Goal: Information Seeking & Learning: Learn about a topic

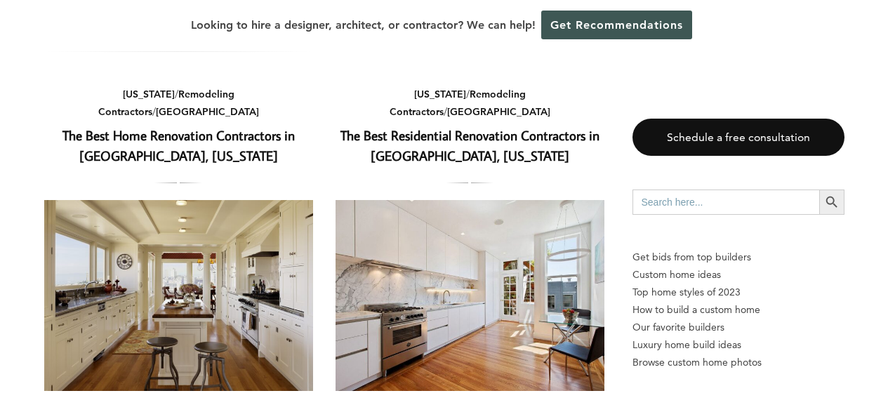
scroll to position [1459, 0]
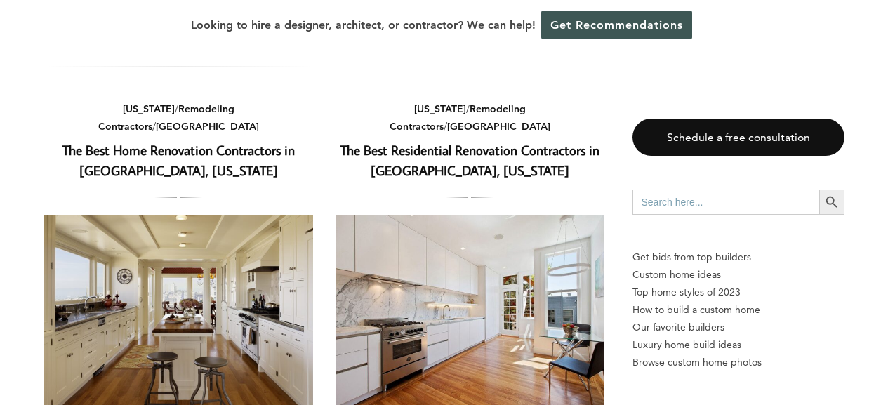
click at [198, 141] on link "The Best Home Renovation Contractors in [GEOGRAPHIC_DATA], [US_STATE]" at bounding box center [178, 160] width 232 height 38
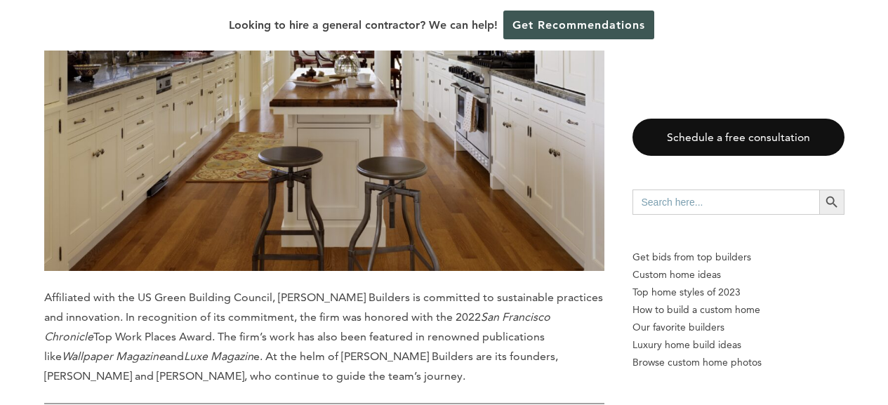
scroll to position [1802, 0]
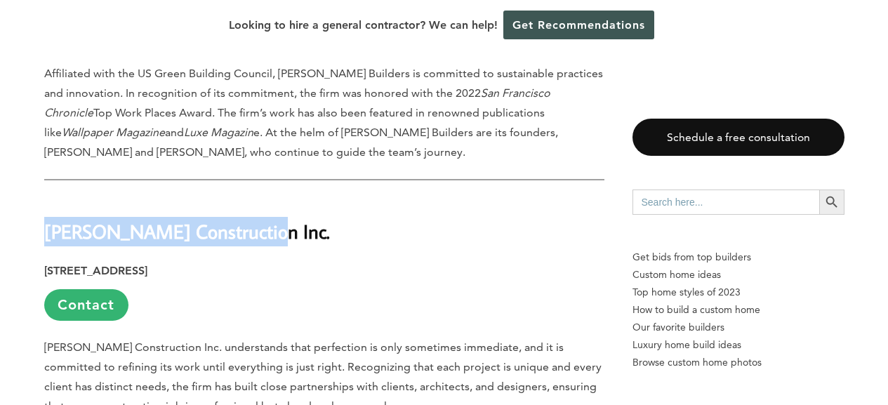
drag, startPoint x: 265, startPoint y: 234, endPoint x: 36, endPoint y: 231, distance: 228.9
copy strong "[PERSON_NAME] Construction"
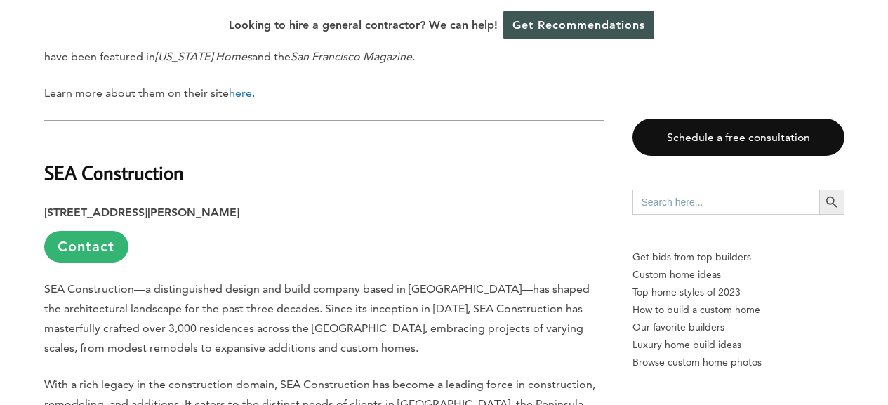
scroll to position [2733, 0]
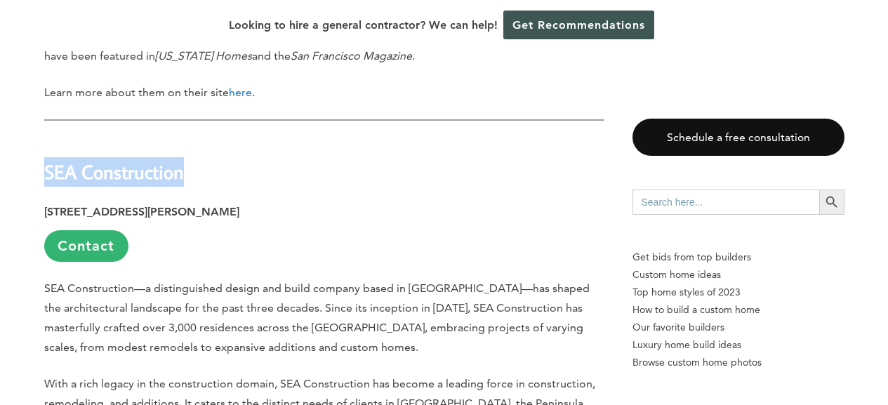
drag, startPoint x: 198, startPoint y: 174, endPoint x: 46, endPoint y: 176, distance: 152.4
click at [46, 176] on h2 "SEA Construction" at bounding box center [324, 162] width 560 height 48
copy strong "SEA Construction"
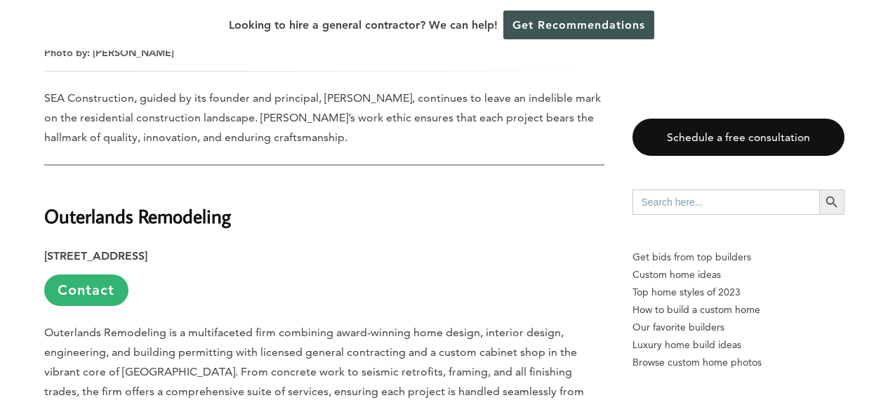
scroll to position [3600, 0]
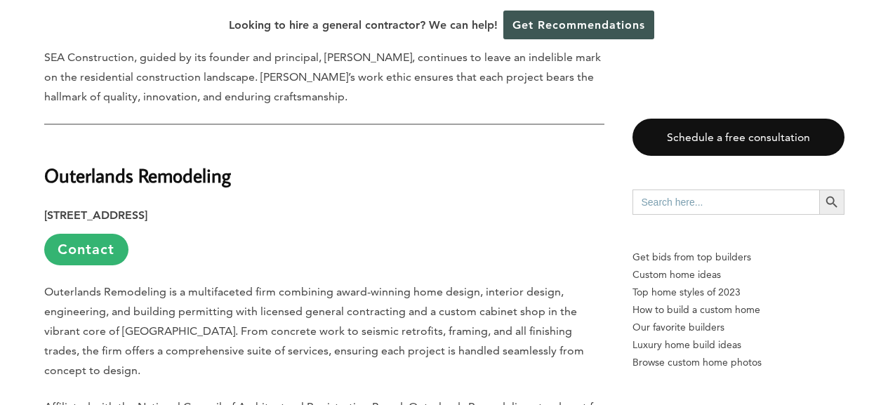
click at [250, 184] on h2 "Outerlands Remodeling" at bounding box center [324, 166] width 560 height 48
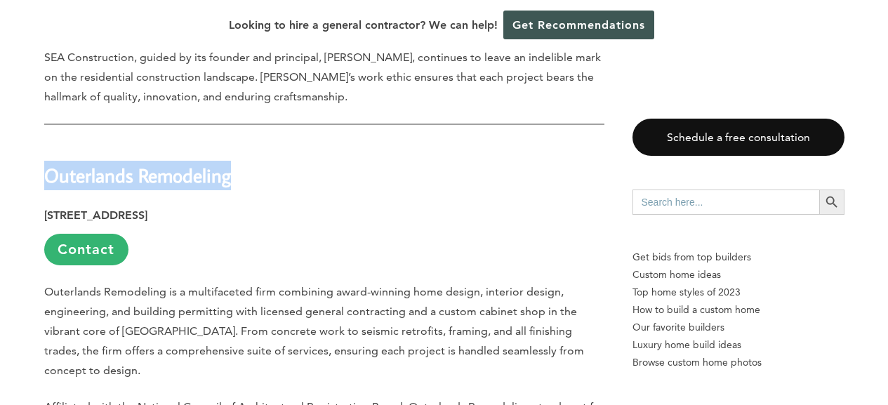
drag, startPoint x: 251, startPoint y: 180, endPoint x: 32, endPoint y: 173, distance: 219.2
copy strong "Outerlands Remodeling"
